Goal: Navigation & Orientation: Find specific page/section

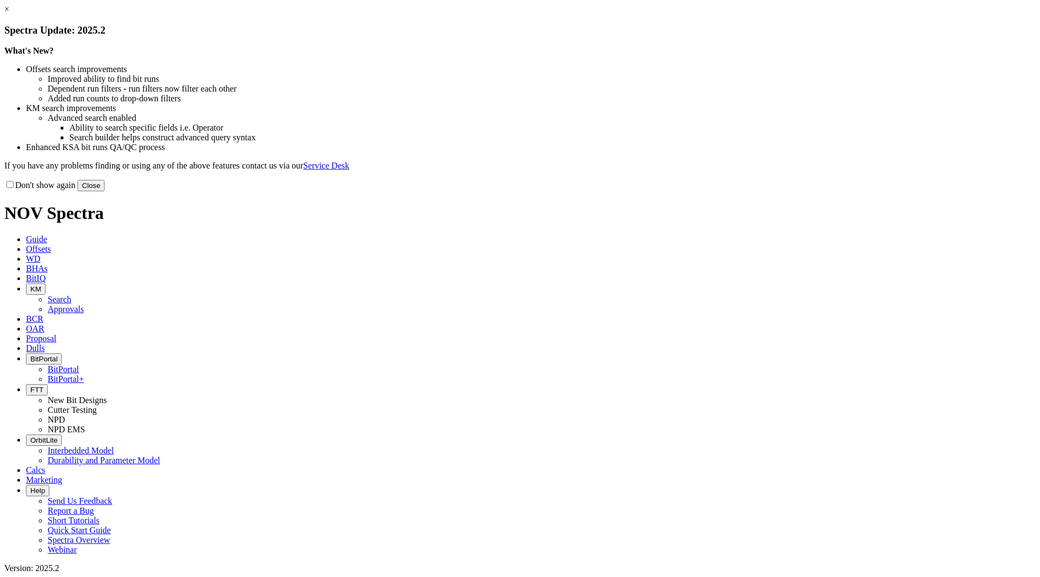
click at [105, 191] on button "Close" at bounding box center [90, 185] width 27 height 11
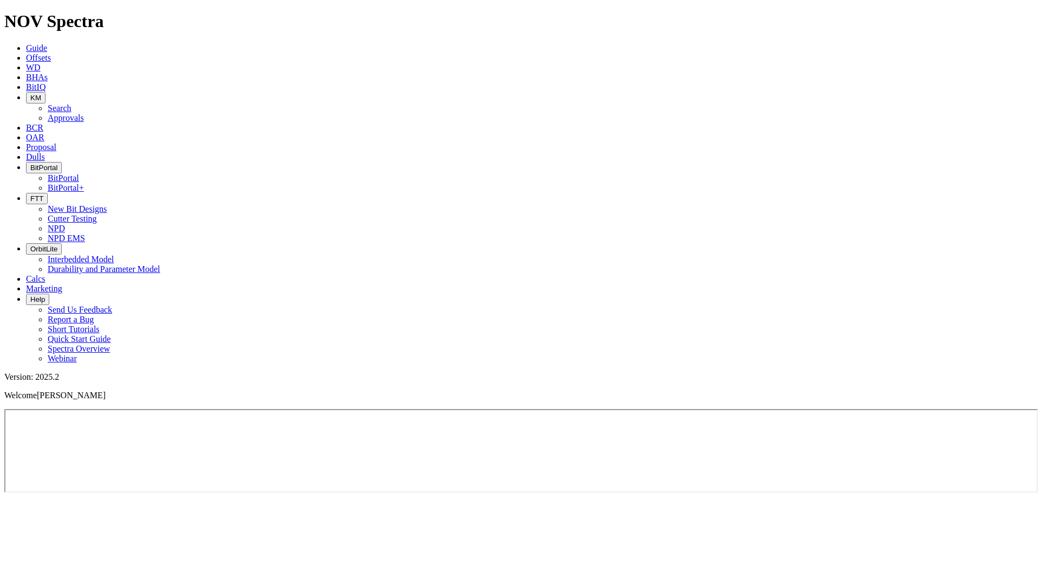
click at [57, 164] on span "BitPortal" at bounding box center [43, 168] width 27 height 8
click at [79, 173] on link "BitPortal" at bounding box center [63, 177] width 31 height 9
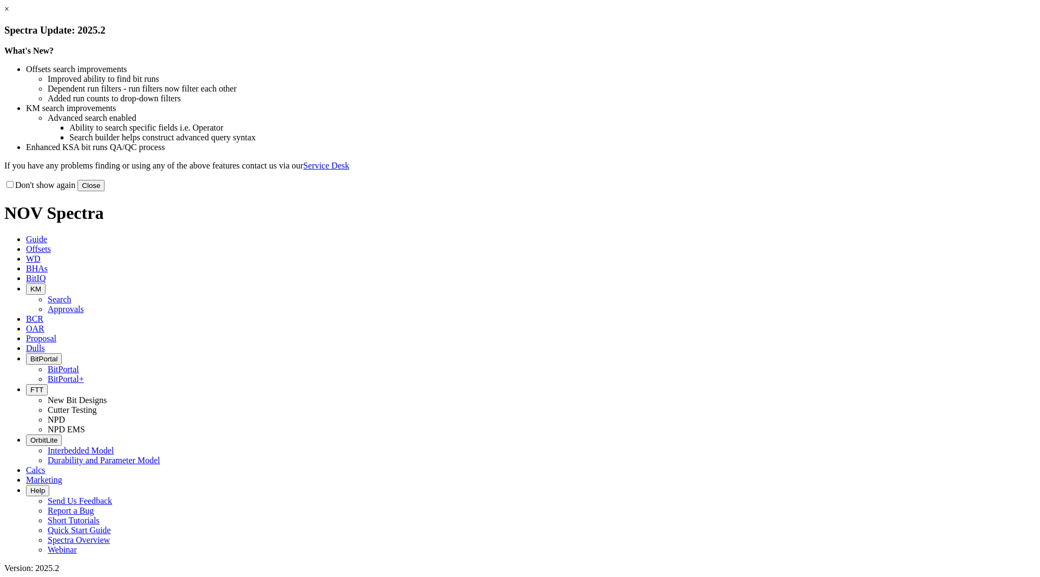
click at [105, 191] on button "Close" at bounding box center [90, 185] width 27 height 11
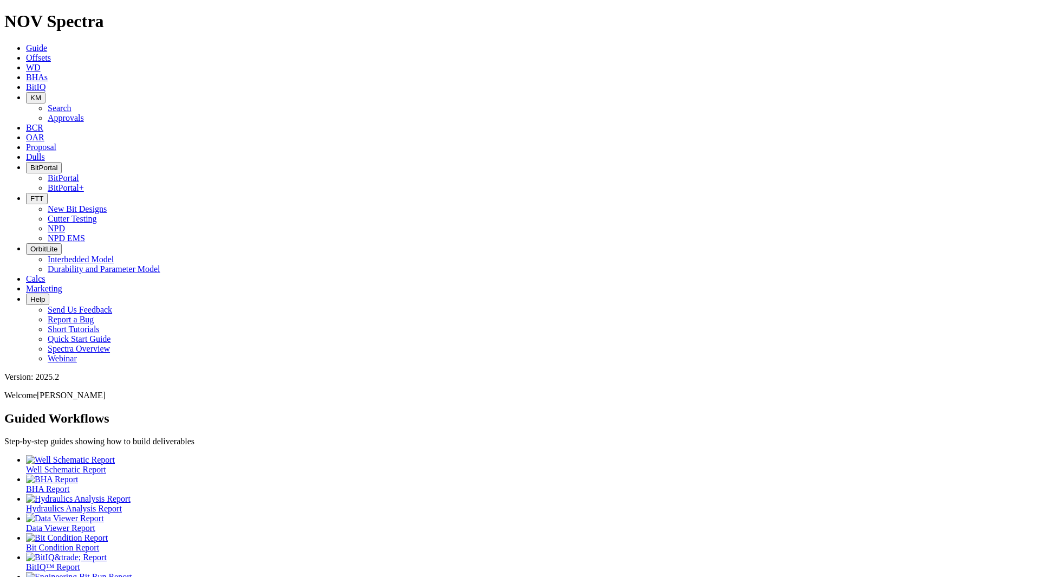
click at [57, 164] on span "BitPortal" at bounding box center [43, 168] width 27 height 8
click at [79, 173] on link "BitPortal" at bounding box center [63, 177] width 31 height 9
